Goal: Task Accomplishment & Management: Manage account settings

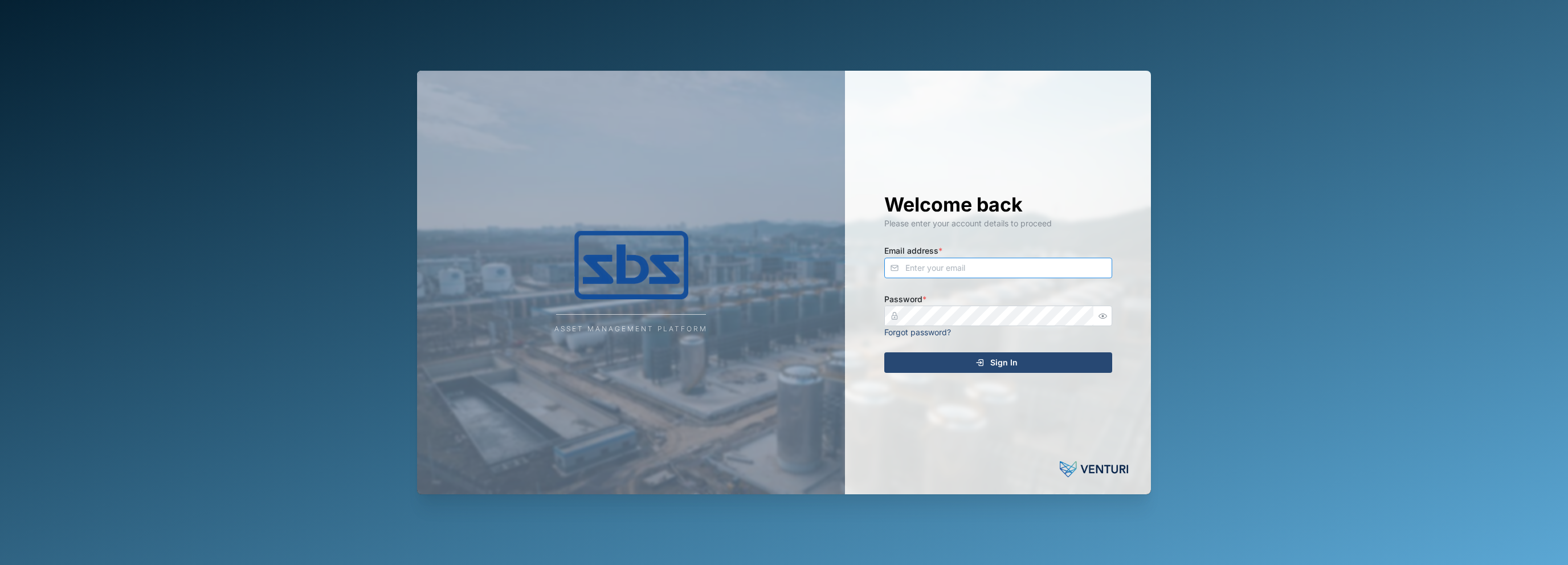
type input "[EMAIL_ADDRESS][DOMAIN_NAME]"
click at [943, 368] on div "Sign In" at bounding box center [996, 362] width 209 height 19
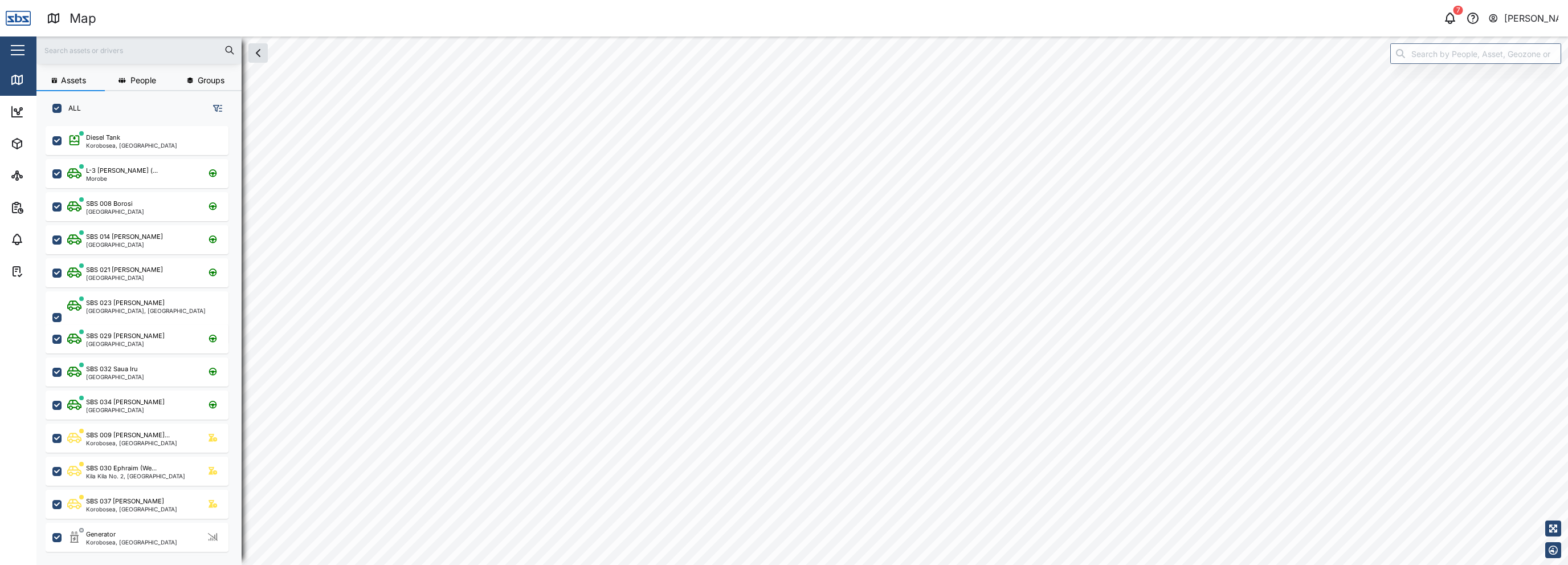
scroll to position [9, 9]
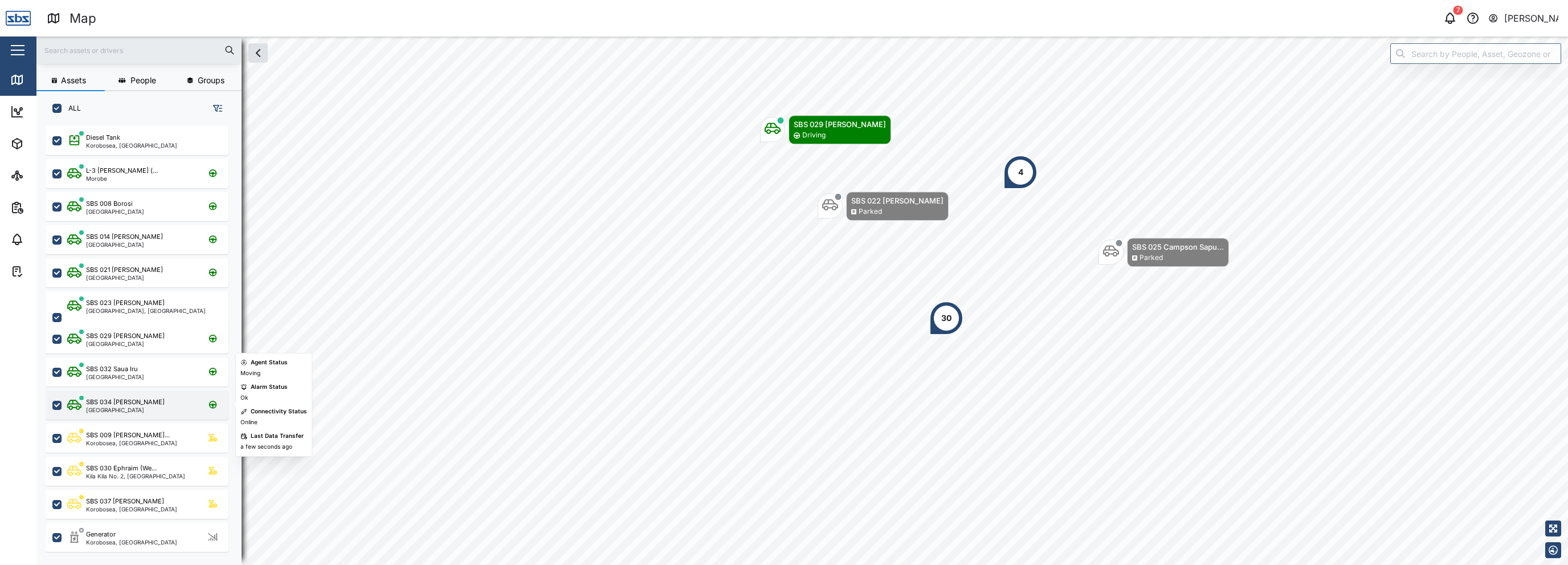
click at [113, 407] on div "[GEOGRAPHIC_DATA]" at bounding box center [125, 409] width 79 height 6
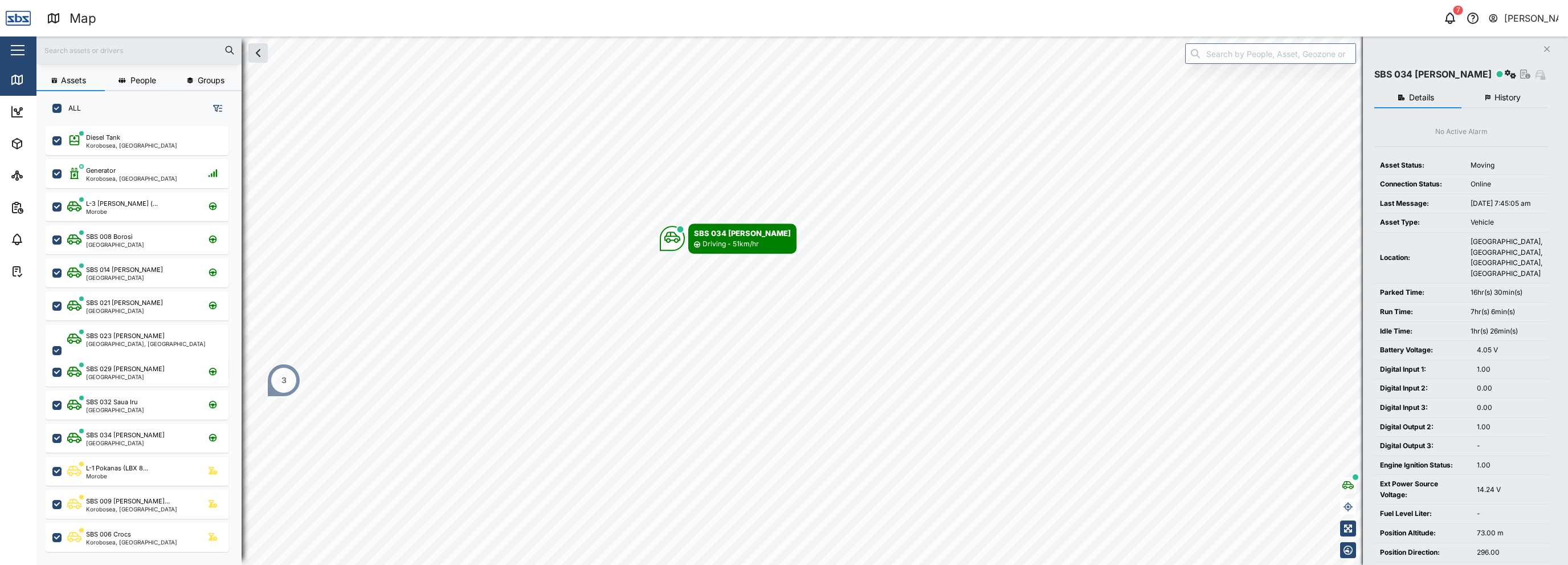
click at [1520, 23] on div "[PERSON_NAME]" at bounding box center [1531, 18] width 55 height 14
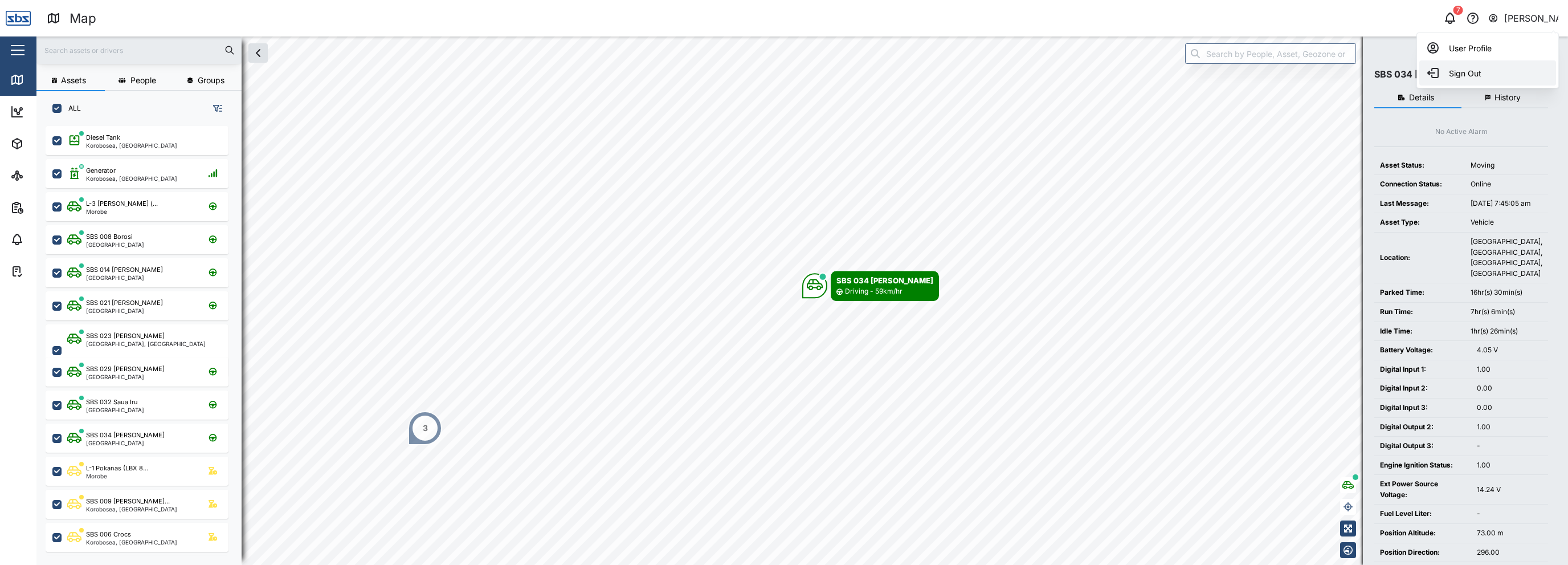
click at [1477, 75] on div "Sign Out" at bounding box center [1487, 72] width 123 height 14
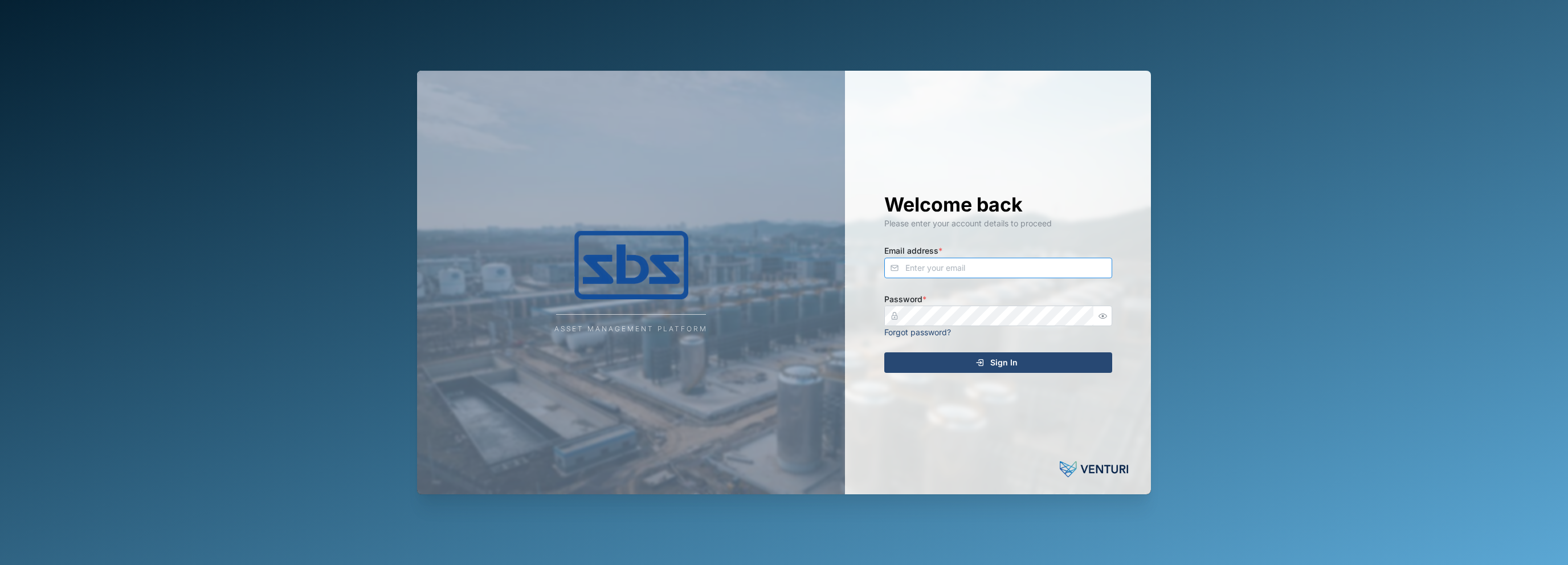
type input "[EMAIL_ADDRESS][DOMAIN_NAME]"
